Goal: Information Seeking & Learning: Learn about a topic

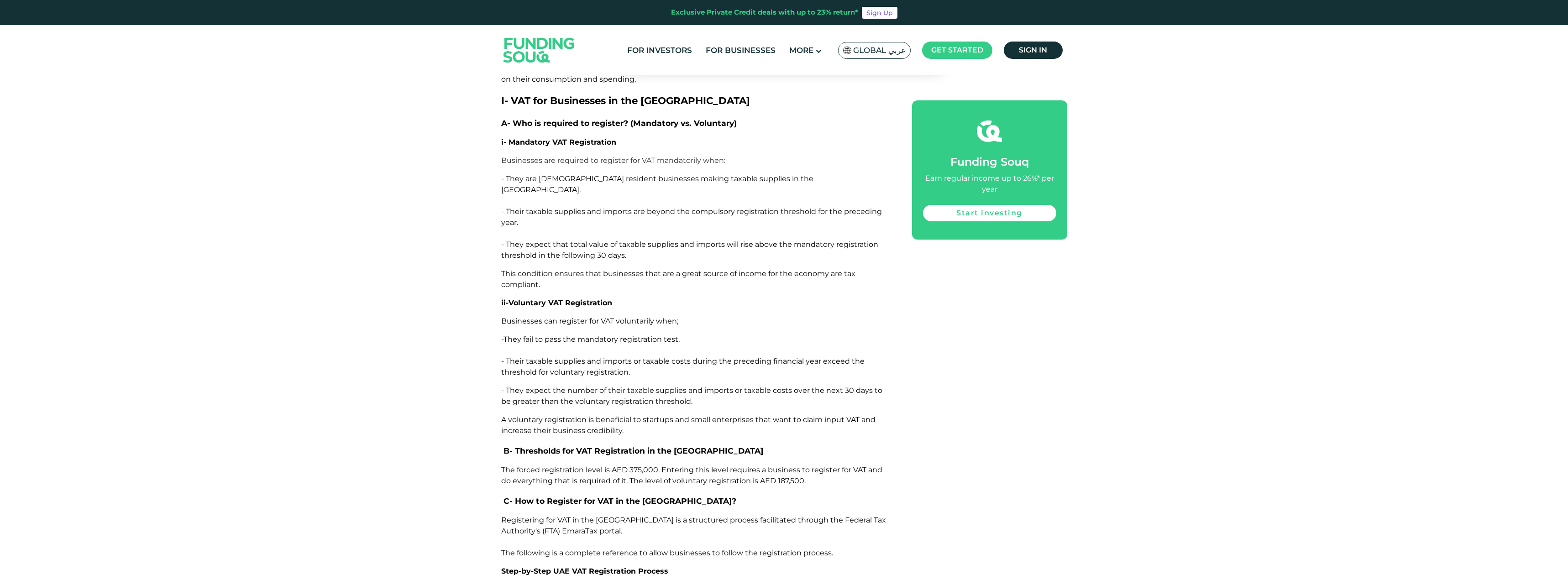
scroll to position [1324, 0]
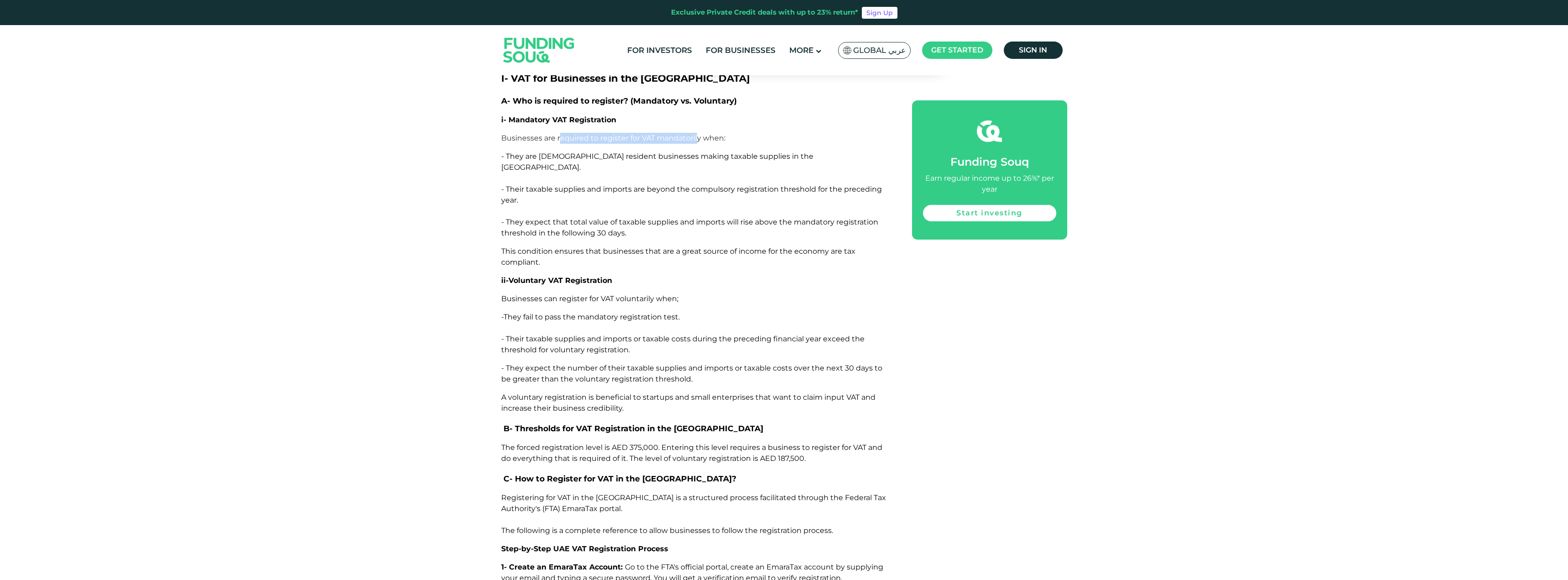
drag, startPoint x: 561, startPoint y: 138, endPoint x: 699, endPoint y: 141, distance: 138.0
click at [699, 141] on p "Businesses are required to register for VAT mandatorily when:" at bounding box center [696, 138] width 390 height 11
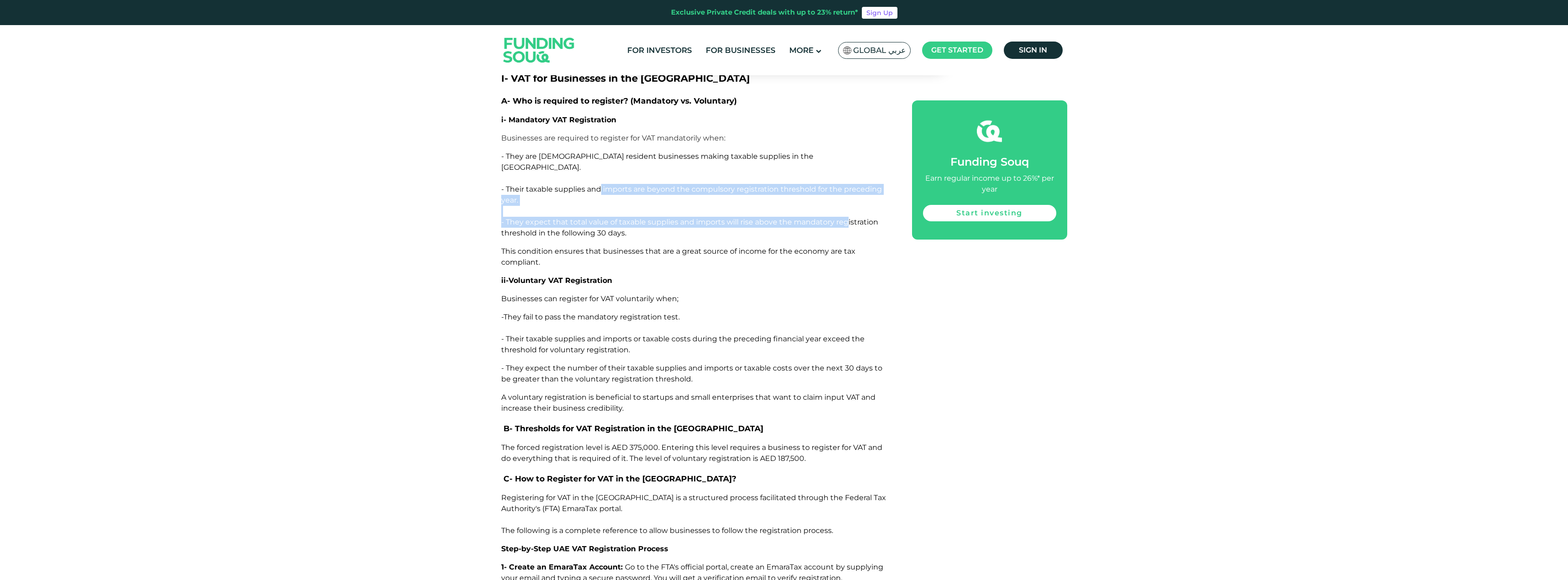
drag, startPoint x: 601, startPoint y: 176, endPoint x: 846, endPoint y: 213, distance: 247.8
click at [846, 213] on p "- They are [DEMOGRAPHIC_DATA] resident businesses making taxable supplies in th…" at bounding box center [696, 195] width 390 height 88
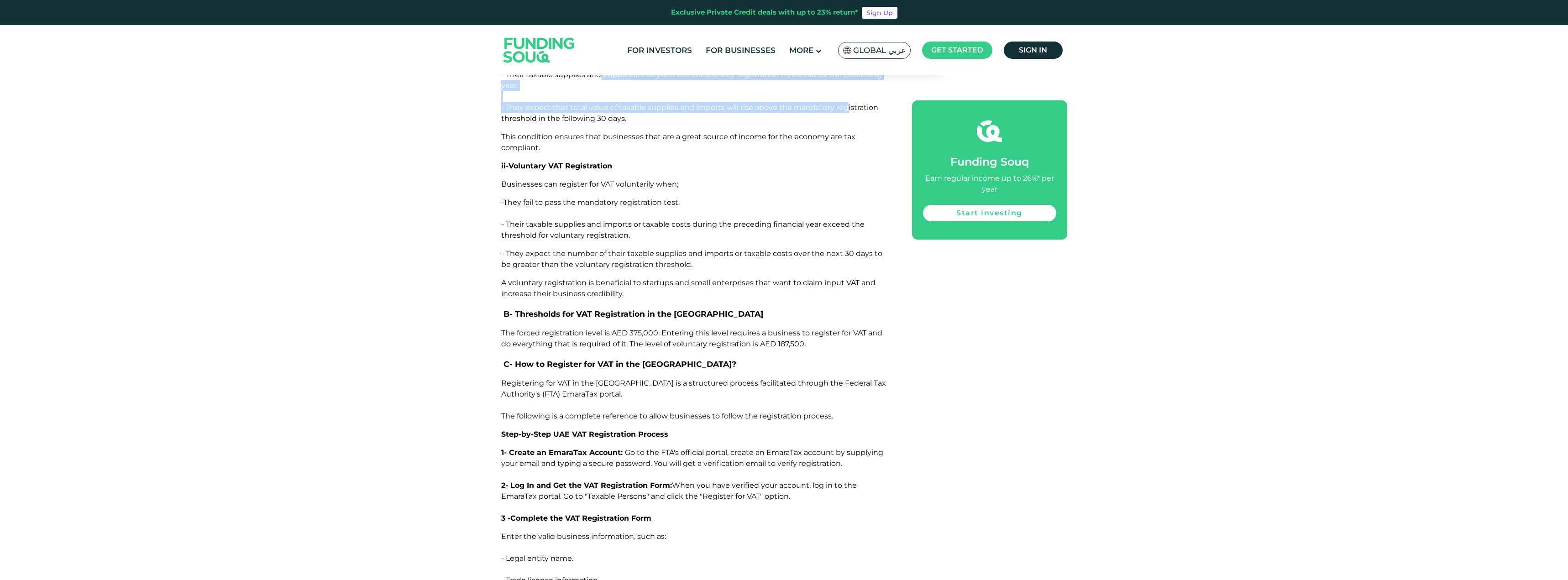
scroll to position [1461, 0]
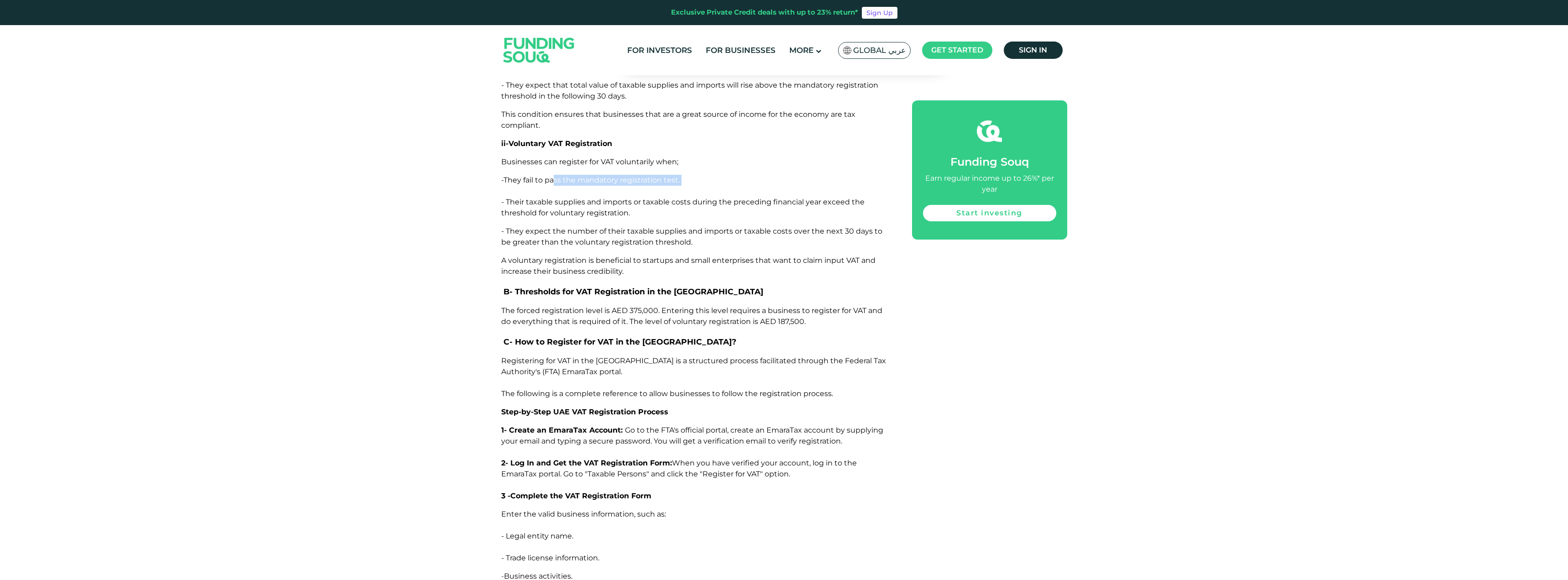
drag, startPoint x: 555, startPoint y: 167, endPoint x: 723, endPoint y: 176, distance: 168.2
click at [723, 176] on p "-They fail to pass the mandatory registration test. - Their taxable supplies an…" at bounding box center [696, 197] width 390 height 44
drag, startPoint x: 620, startPoint y: 196, endPoint x: 629, endPoint y: 202, distance: 10.8
click at [629, 202] on span "- Their taxable supplies and imports or taxable costs during the preceding fina…" at bounding box center [682, 208] width 363 height 19
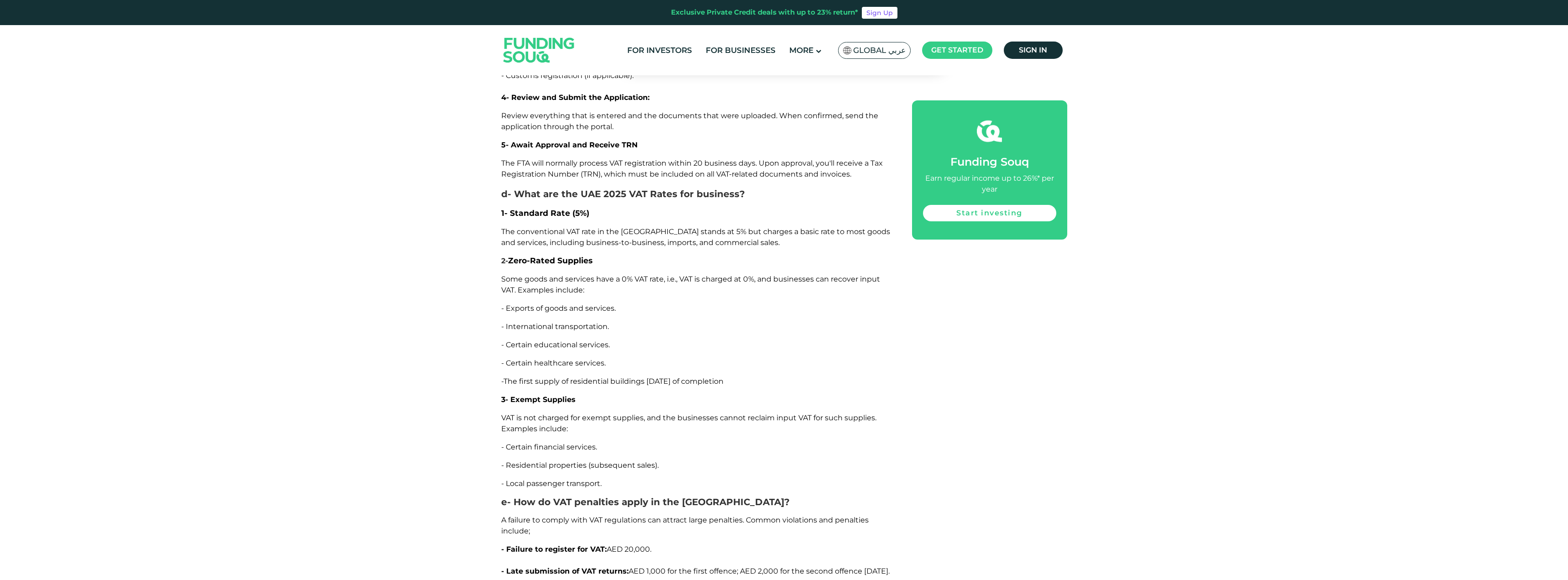
scroll to position [2237, 0]
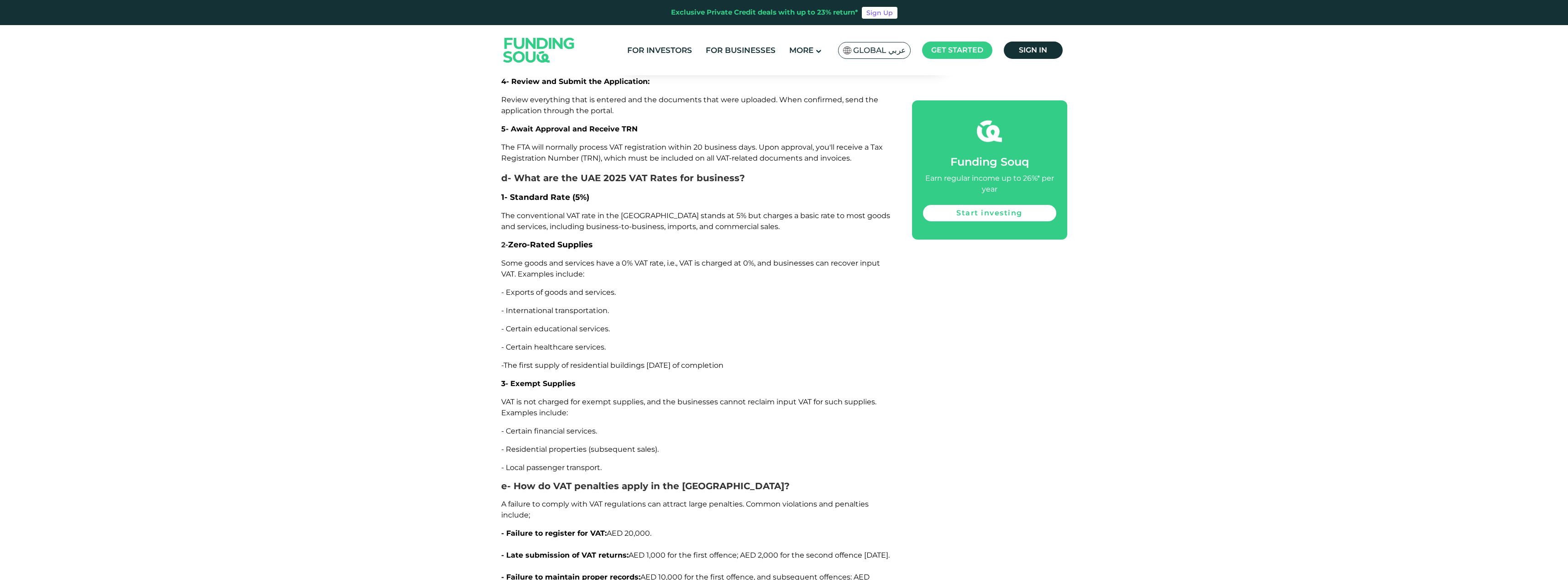
click at [531, 211] on span "The conventional VAT rate in the [GEOGRAPHIC_DATA] stands at 5% but charges a b…" at bounding box center [695, 221] width 389 height 19
drag, startPoint x: 526, startPoint y: 280, endPoint x: 763, endPoint y: 354, distance: 248.3
click at [763, 354] on div "Since its introduction in [DATE], Value Added Tax (VAT) has become a cornerston…" at bounding box center [696, 68] width 390 height 3095
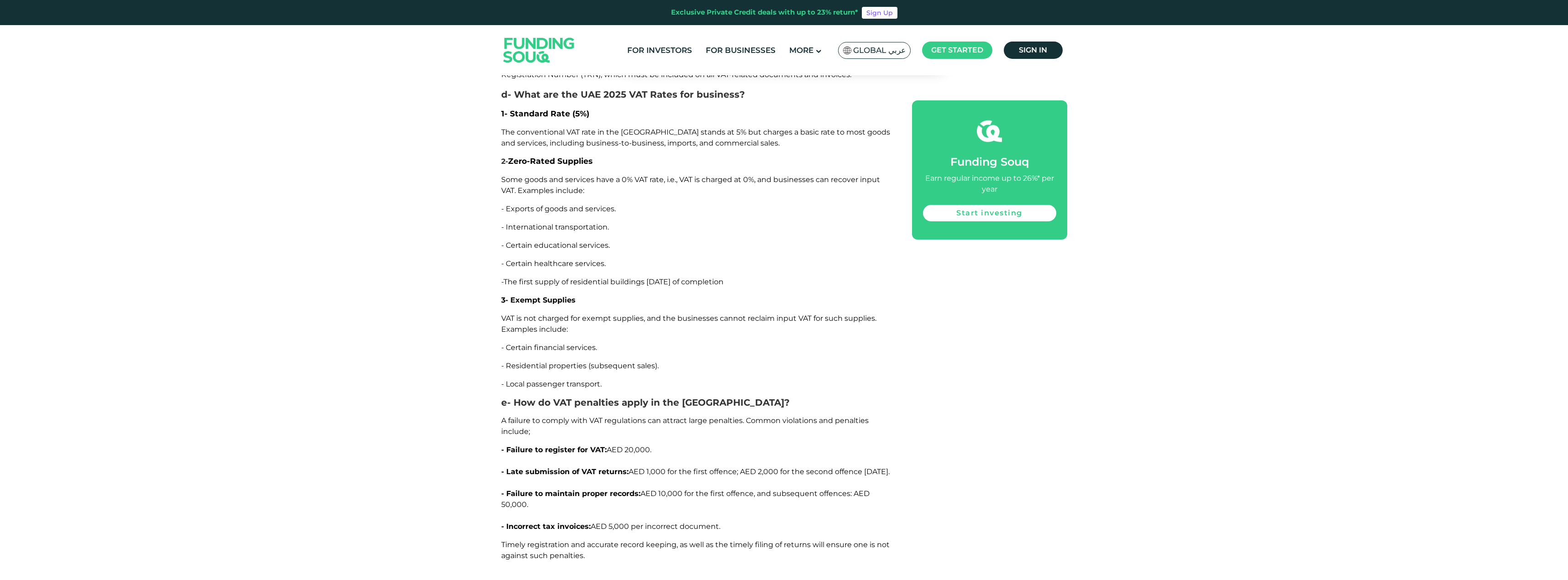
scroll to position [2328, 0]
